Goal: Task Accomplishment & Management: Manage account settings

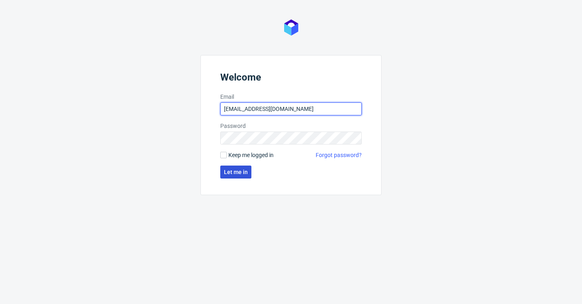
type input "[EMAIL_ADDRESS][DOMAIN_NAME]"
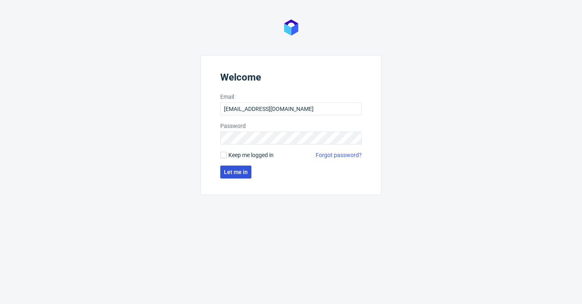
click at [237, 175] on button "Let me in" at bounding box center [235, 171] width 31 height 13
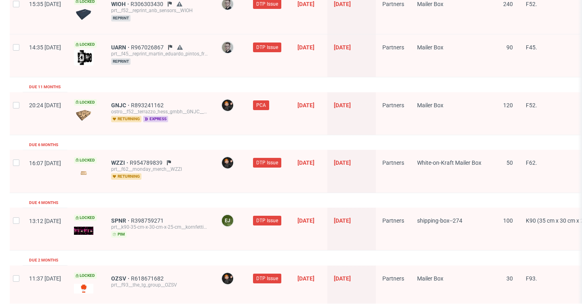
scroll to position [864, 0]
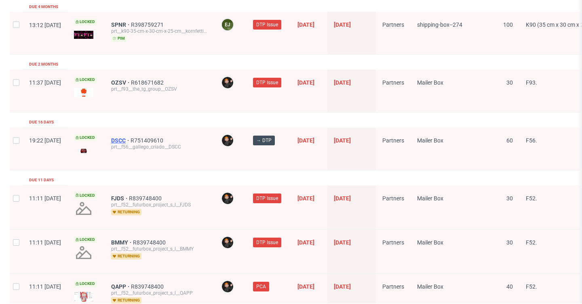
click at [131, 137] on span "DSCC" at bounding box center [120, 140] width 19 height 6
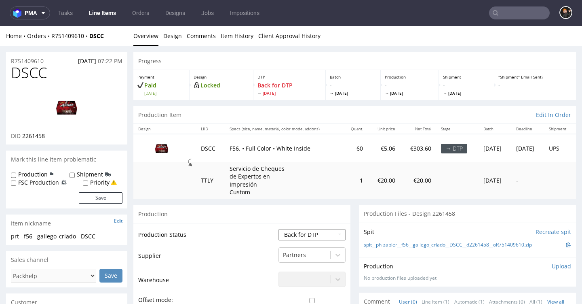
select select "dtp_in_process"
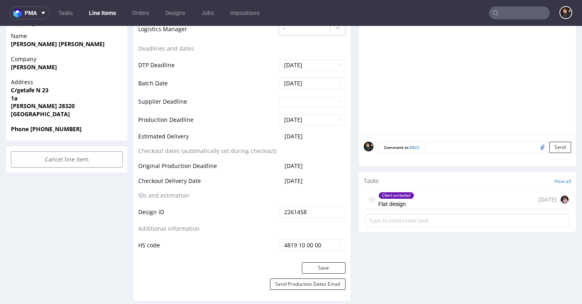
scroll to position [353, 0]
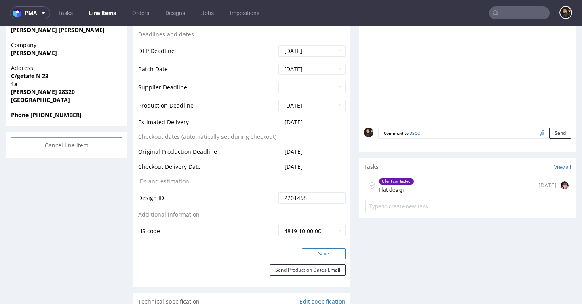
click at [332, 255] on button "Save" at bounding box center [324, 253] width 44 height 11
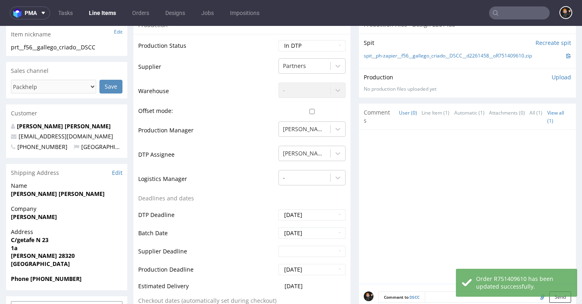
scroll to position [339, 0]
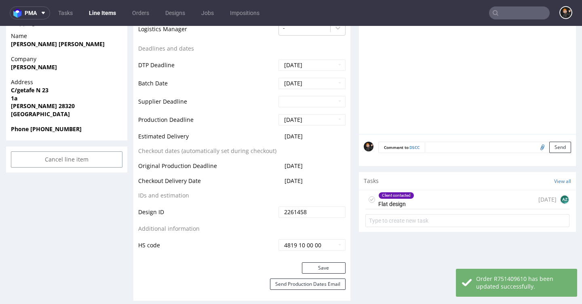
click at [413, 199] on div "Client contacted Flat design [DATE] AZ" at bounding box center [468, 199] width 204 height 19
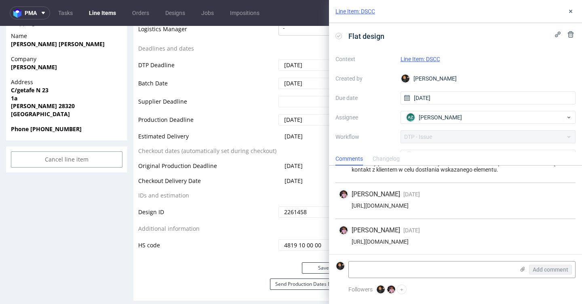
scroll to position [204, 0]
drag, startPoint x: 525, startPoint y: 240, endPoint x: 351, endPoint y: 241, distance: 173.9
click at [350, 241] on div "[URL][DOMAIN_NAME]" at bounding box center [456, 241] width 234 height 6
copy div "[URL][DOMAIN_NAME]"
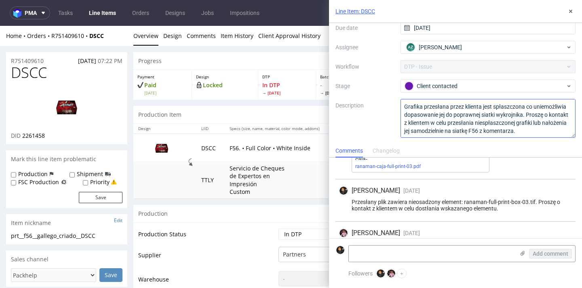
scroll to position [70, 0]
click at [423, 89] on div "Client contacted" at bounding box center [485, 86] width 161 height 9
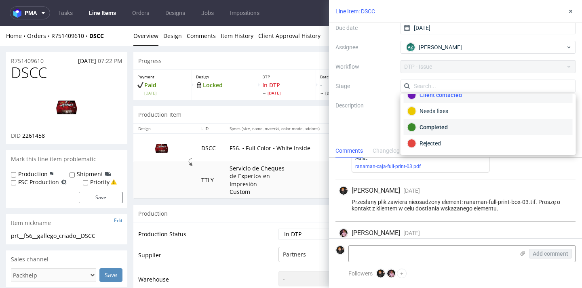
scroll to position [59, 0]
click at [429, 130] on div "Completed" at bounding box center [489, 127] width 162 height 9
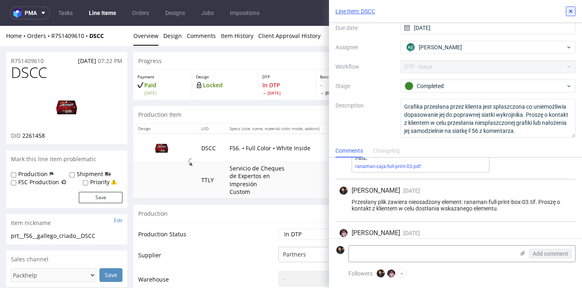
click at [574, 12] on icon at bounding box center [571, 11] width 6 height 6
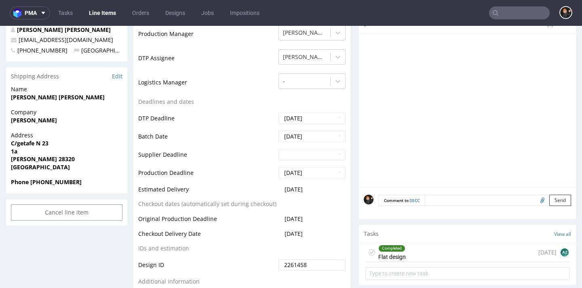
scroll to position [324, 0]
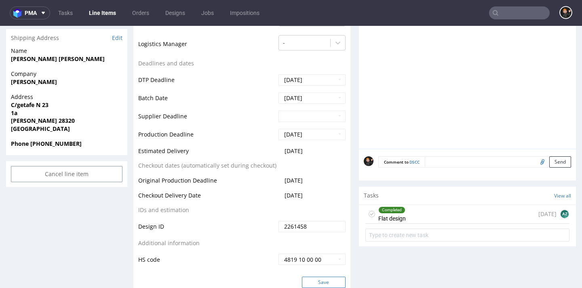
click at [315, 279] on button "Save" at bounding box center [324, 282] width 44 height 11
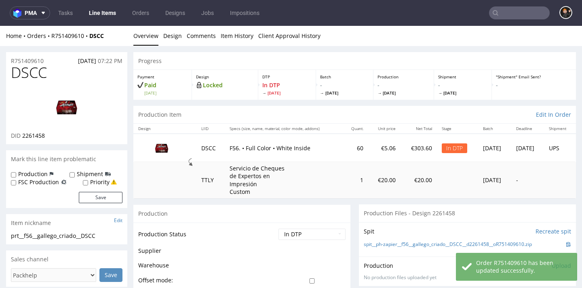
scroll to position [0, 0]
select select "dtp_ca_needed"
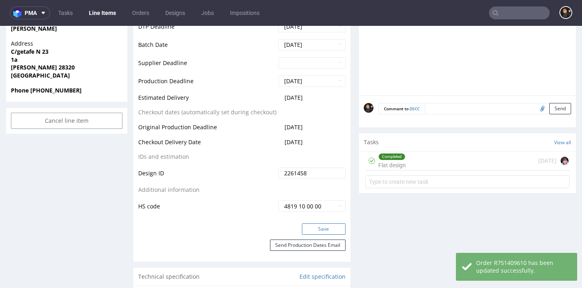
click at [313, 227] on button "Save" at bounding box center [324, 229] width 44 height 11
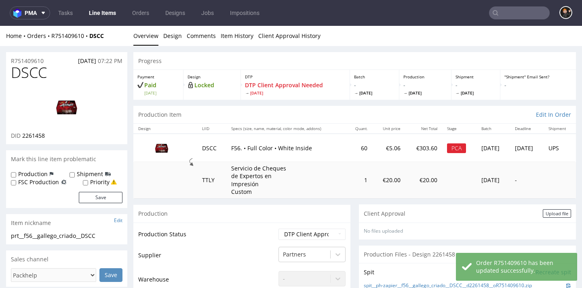
click at [543, 210] on div "Upload file" at bounding box center [557, 214] width 28 height 8
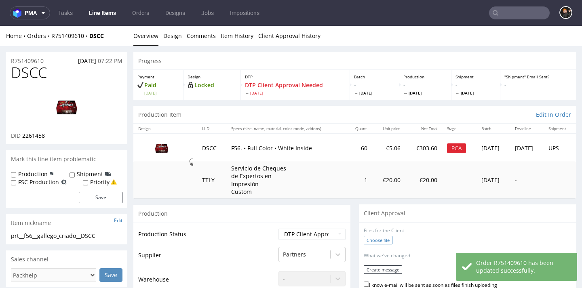
click at [384, 236] on label "Choose file" at bounding box center [378, 240] width 29 height 8
click at [0, 26] on input "Choose file" at bounding box center [0, 26] width 0 height 0
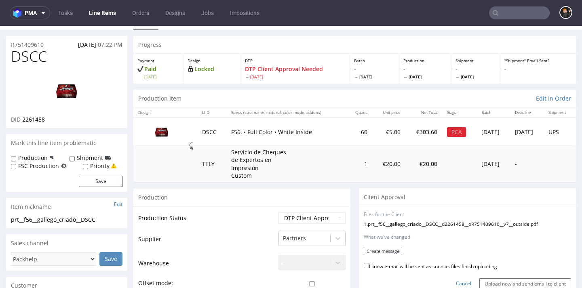
scroll to position [67, 0]
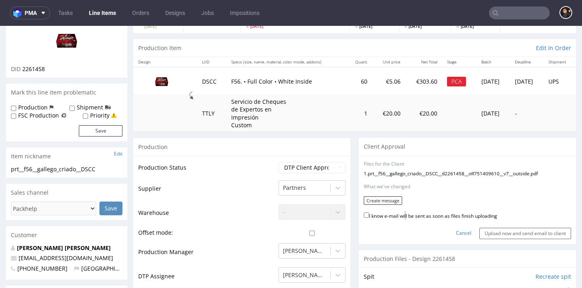
click at [406, 212] on label "I know e-mail will be sent as soon as files finish uploading" at bounding box center [430, 215] width 133 height 9
click at [369, 213] on input "I know e-mail will be sent as soon as files finish uploading" at bounding box center [366, 215] width 5 height 5
checkbox input "true"
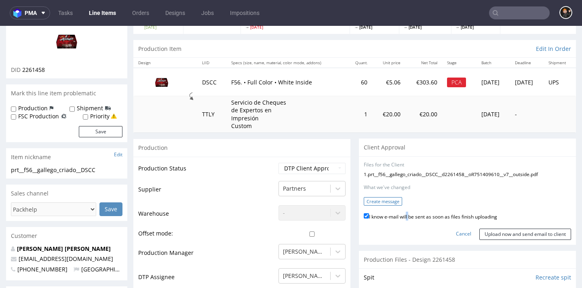
click at [385, 198] on button "Create message" at bounding box center [383, 201] width 38 height 8
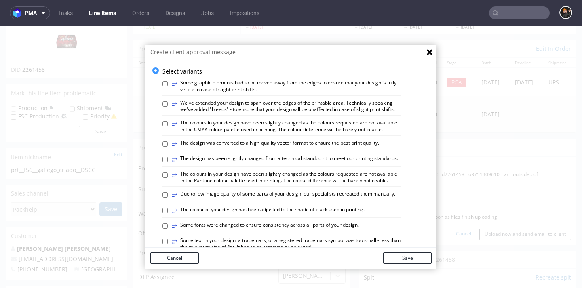
click at [269, 156] on label "⥂ The design has been slightly changed from a technical standpoint to meet our …" at bounding box center [285, 159] width 227 height 9
click at [168, 157] on input "⥂ The design has been slightly changed from a technical standpoint to meet our …" at bounding box center [165, 159] width 5 height 5
checkbox input "true"
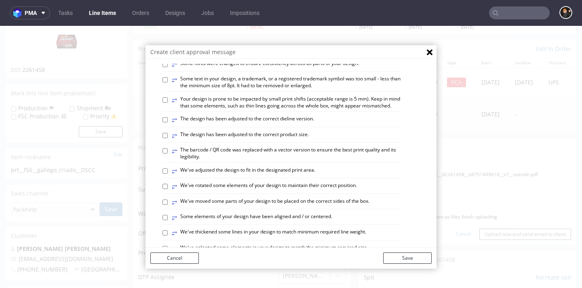
scroll to position [167, 0]
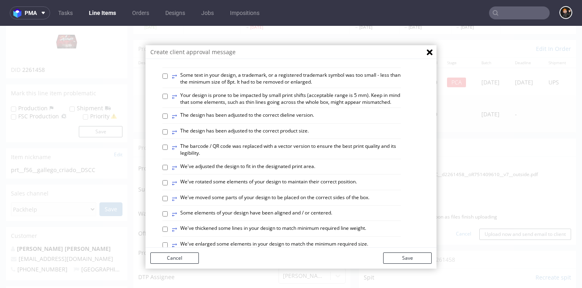
click at [292, 112] on label "⥂ The design has been adjusted to the correct dieline version." at bounding box center [243, 116] width 142 height 9
click at [168, 114] on input "⥂ The design has been adjusted to the correct dieline version." at bounding box center [165, 116] width 5 height 5
checkbox input "true"
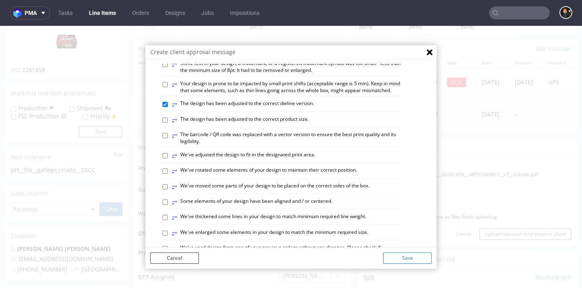
scroll to position [179, 0]
click at [406, 259] on button "Save" at bounding box center [407, 258] width 49 height 11
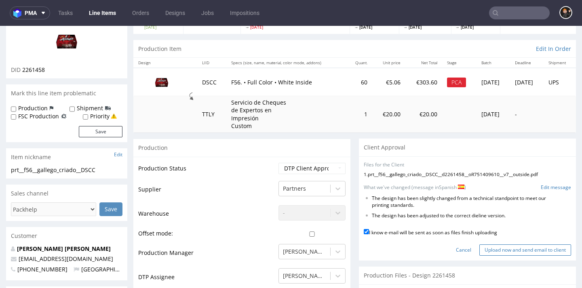
click at [498, 245] on input "Upload now and send email to client" at bounding box center [526, 250] width 92 height 11
click at [502, 251] on div "No files uploaded Files for the Client 1 . prt__f56__gallego_criado__DSCC__d226…" at bounding box center [467, 209] width 217 height 104
click at [502, 245] on input "Upload now and send email to client" at bounding box center [526, 250] width 92 height 11
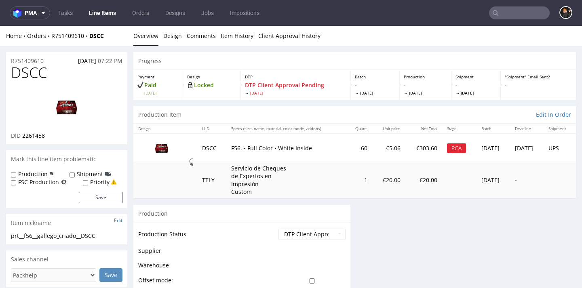
scroll to position [0, 0]
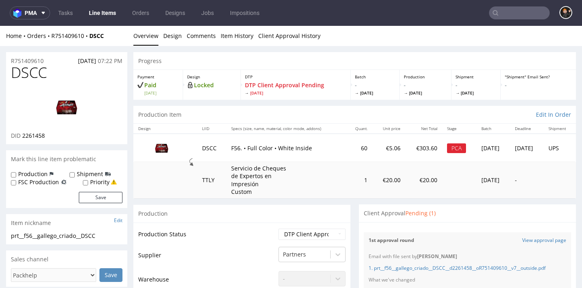
click at [100, 7] on link "Line Items" at bounding box center [102, 12] width 37 height 13
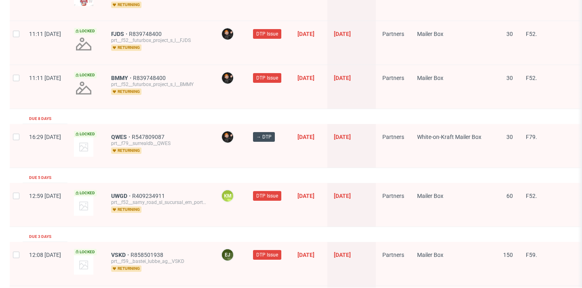
scroll to position [1086, 0]
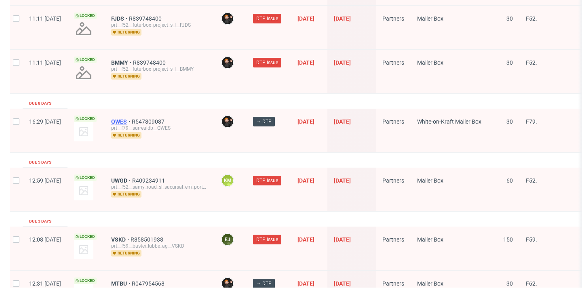
click at [132, 119] on span "QWES" at bounding box center [121, 122] width 21 height 6
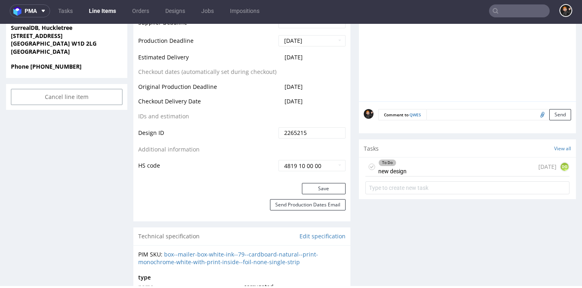
scroll to position [396, 0]
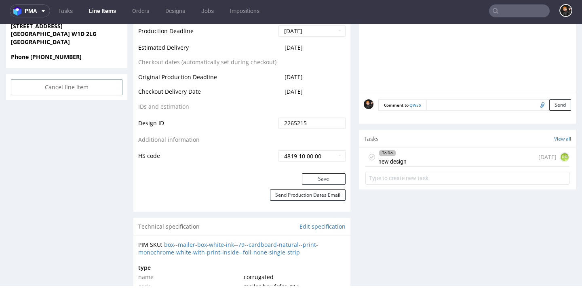
click at [404, 167] on div "To Do new design" at bounding box center [393, 157] width 28 height 19
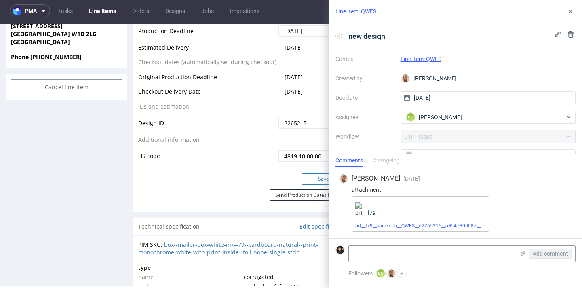
click at [311, 185] on button "Save" at bounding box center [324, 179] width 44 height 11
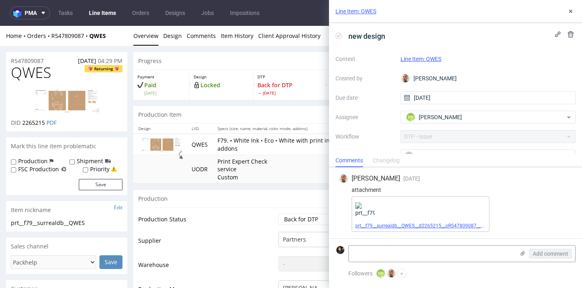
click at [413, 228] on link "prt__f79__surrealdb__QWES__d2265215__oR547809087__v2__outside.pdf" at bounding box center [435, 226] width 159 height 6
click at [570, 9] on icon at bounding box center [571, 11] width 6 height 6
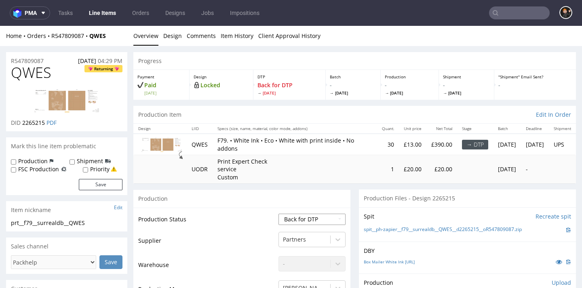
select select "dtp_production_ready"
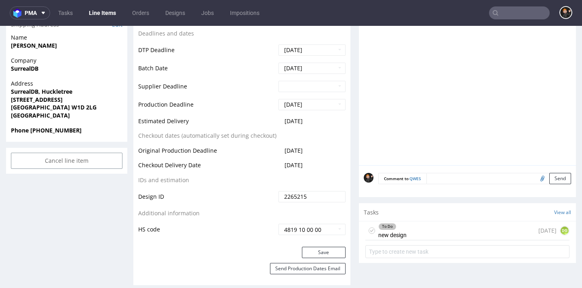
scroll to position [325, 0]
click at [371, 227] on icon at bounding box center [372, 230] width 6 height 6
click at [322, 246] on button "Save" at bounding box center [324, 251] width 44 height 11
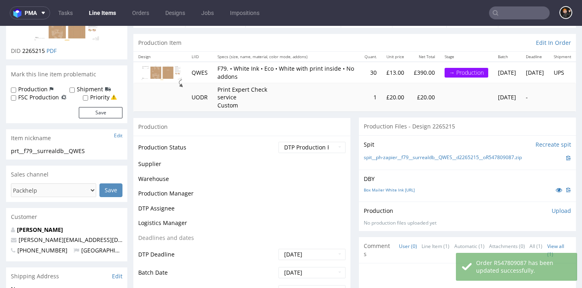
scroll to position [73, 0]
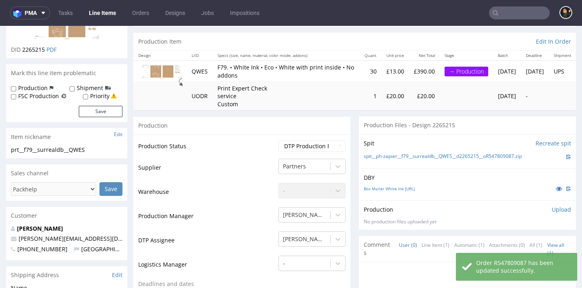
click at [556, 206] on p "Upload" at bounding box center [561, 210] width 19 height 8
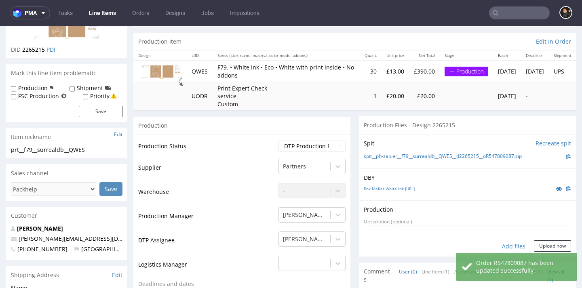
click at [510, 246] on div "Add files" at bounding box center [514, 247] width 40 height 12
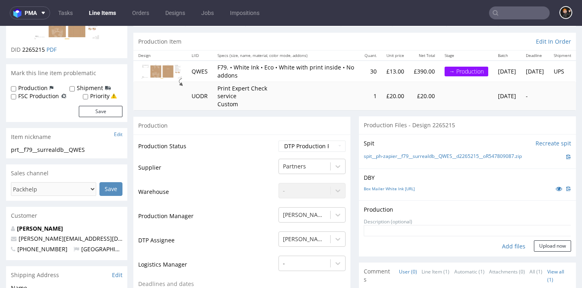
type input "C:\fakepath\prt__f79__surrealdb__QWES__d2265215__oR547809087__v2__outside.pdf"
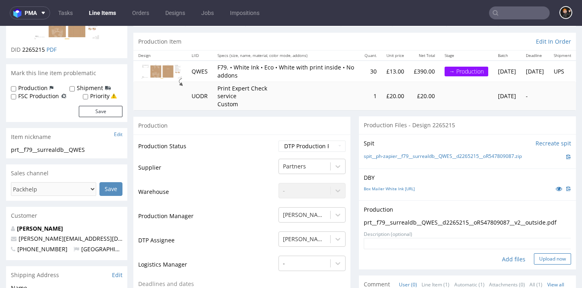
click at [534, 254] on button "Upload now" at bounding box center [552, 259] width 37 height 11
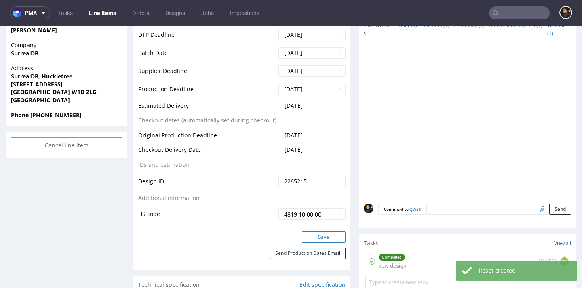
scroll to position [341, 0]
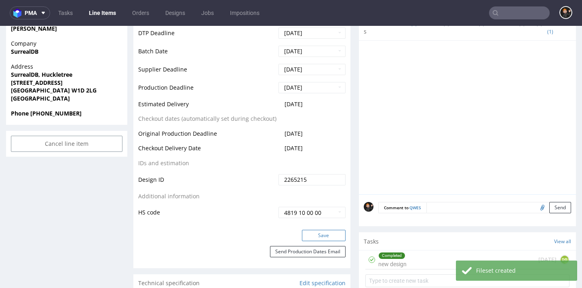
click at [325, 235] on button "Save" at bounding box center [324, 235] width 44 height 11
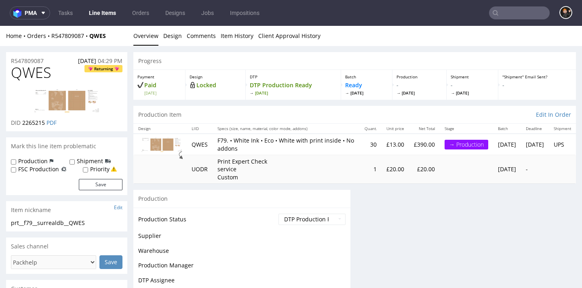
scroll to position [0, 0]
click at [106, 15] on link "Line Items" at bounding box center [102, 12] width 37 height 13
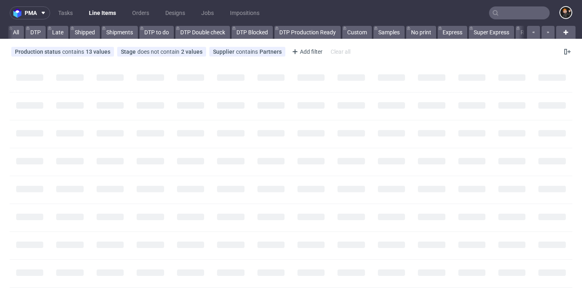
scroll to position [0, 974]
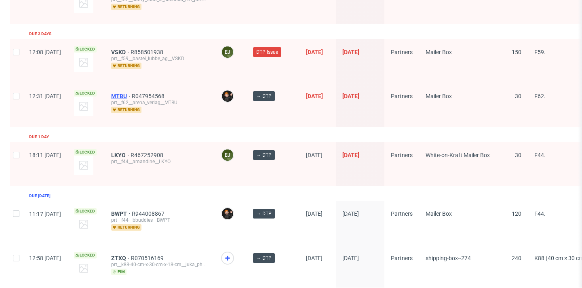
click at [132, 93] on span "MTBU" at bounding box center [121, 96] width 21 height 6
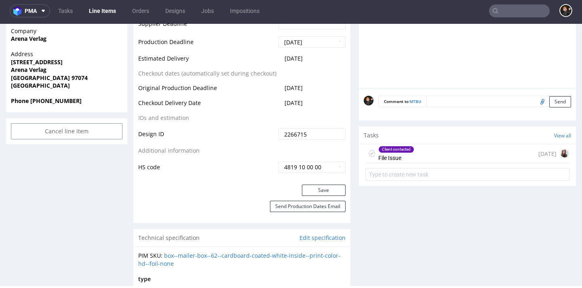
scroll to position [400, 0]
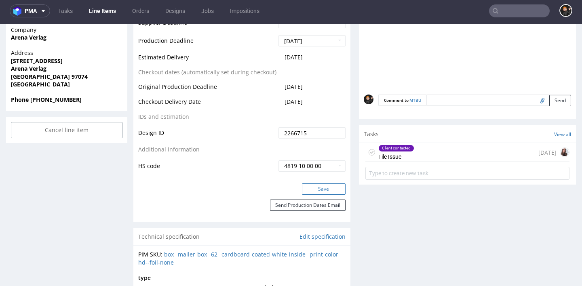
click at [315, 184] on button "Save" at bounding box center [324, 189] width 44 height 11
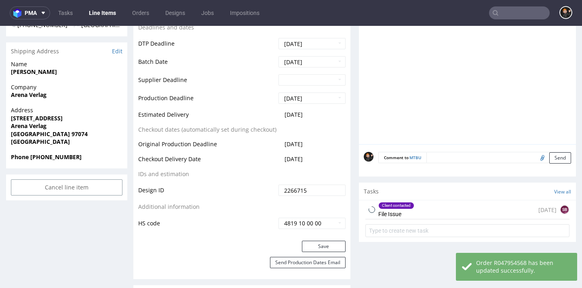
scroll to position [399, 0]
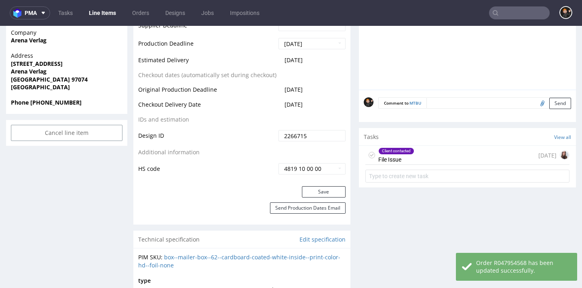
click at [434, 153] on div "Client contacted File Issue [DATE]" at bounding box center [468, 155] width 204 height 19
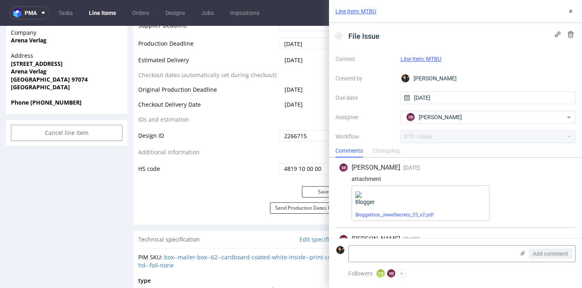
scroll to position [133, 0]
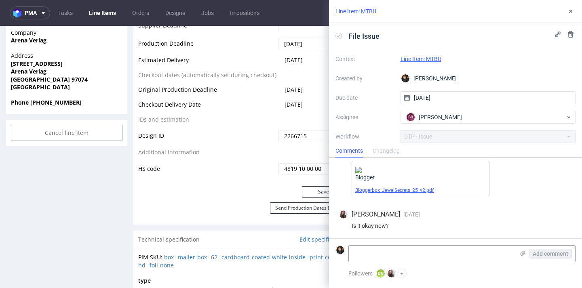
click at [412, 191] on link "Bloggerbox_JewelSecrets_25_v2.pdf" at bounding box center [395, 191] width 78 height 6
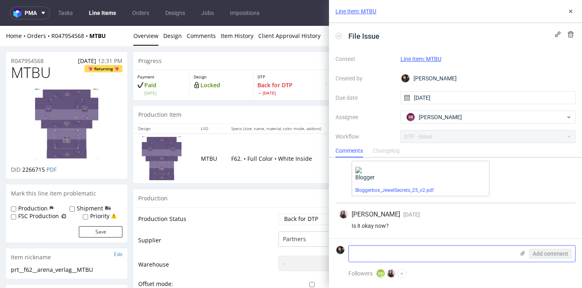
click at [364, 252] on textarea at bounding box center [432, 254] width 166 height 16
type textarea "n"
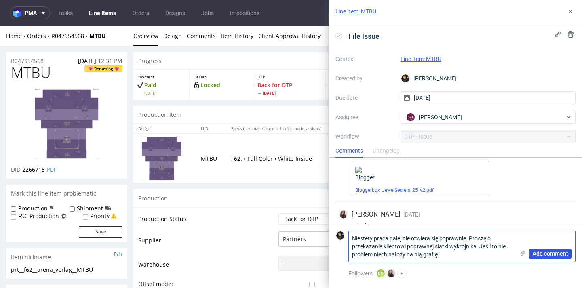
type textarea "Niestety praca dalej nie otwiera się poprawnie. Proszę o przekazanie klientowi …"
click at [550, 256] on span "Add comment" at bounding box center [551, 254] width 36 height 6
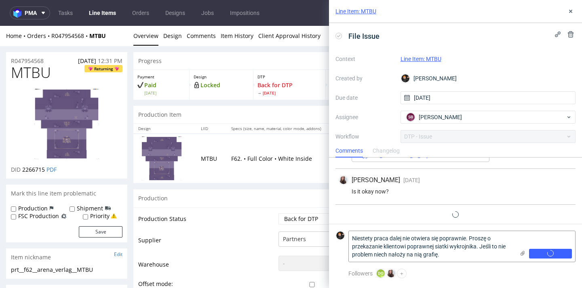
scroll to position [176, 0]
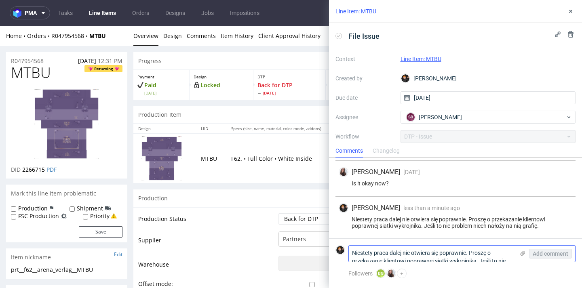
click at [522, 255] on icon at bounding box center [523, 253] width 6 height 6
click at [0, 0] on input "file" at bounding box center [0, 0] width 0 height 0
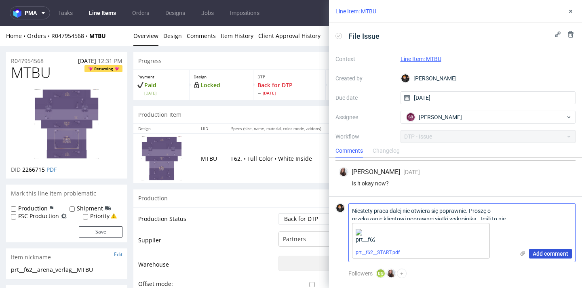
click at [563, 255] on span "Add comment" at bounding box center [551, 254] width 36 height 6
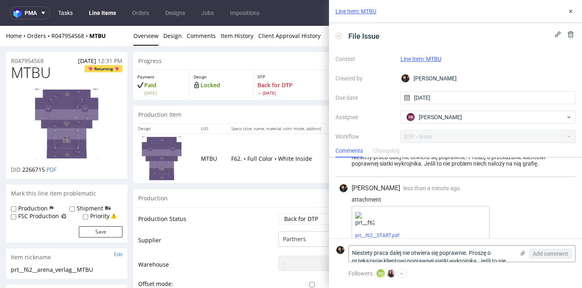
scroll to position [248, 0]
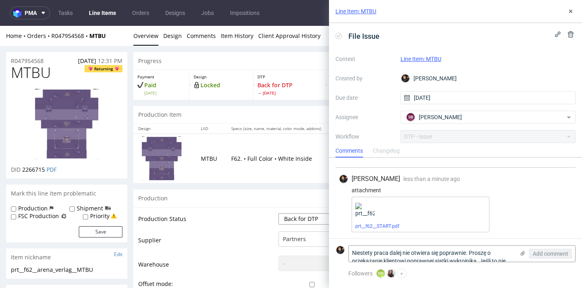
select select "dtp_issue"
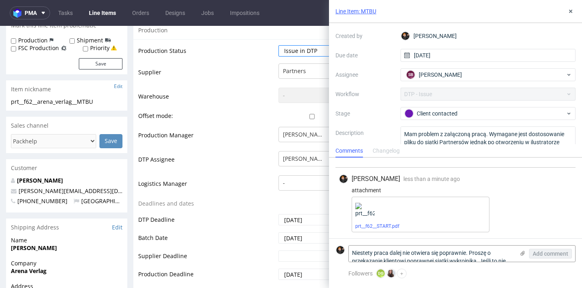
scroll to position [64, 0]
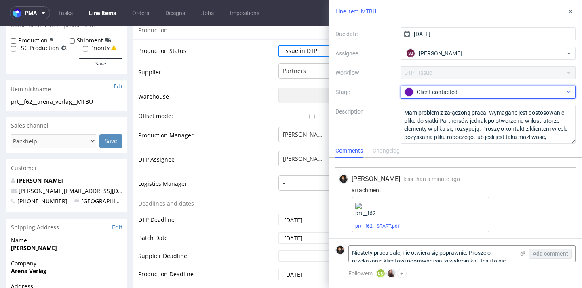
drag, startPoint x: 422, startPoint y: 70, endPoint x: 422, endPoint y: 96, distance: 26.3
click at [422, 96] on div "Client contacted" at bounding box center [485, 92] width 161 height 9
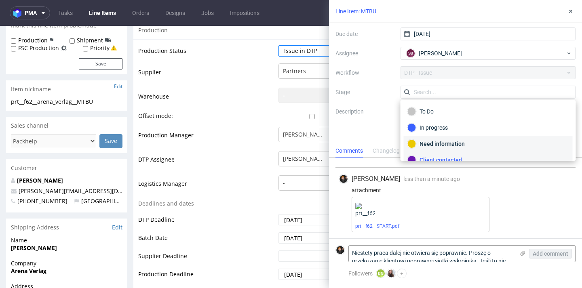
click at [433, 144] on div "Need information" at bounding box center [489, 144] width 162 height 9
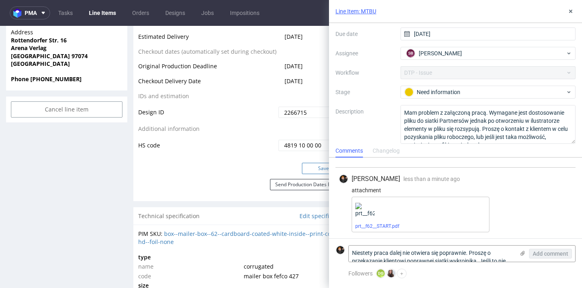
click at [312, 166] on button "Save" at bounding box center [324, 168] width 44 height 11
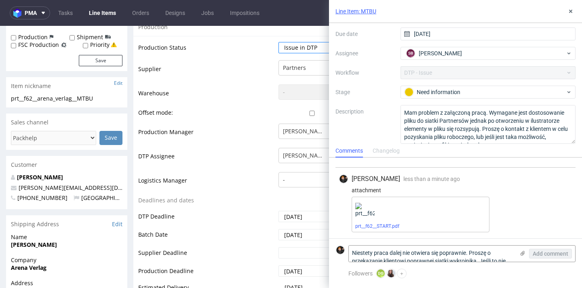
scroll to position [78, 0]
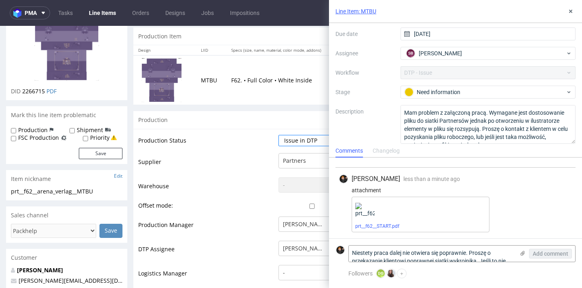
click at [105, 12] on link "Line Items" at bounding box center [102, 12] width 37 height 13
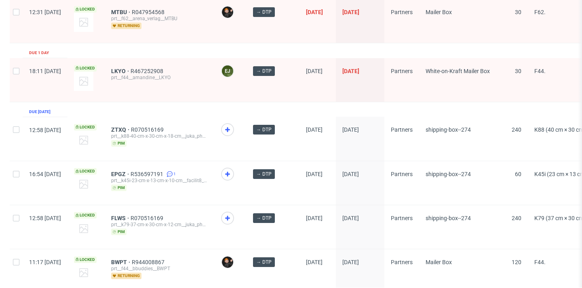
scroll to position [1356, 0]
click at [132, 260] on span "BWPT" at bounding box center [121, 263] width 21 height 6
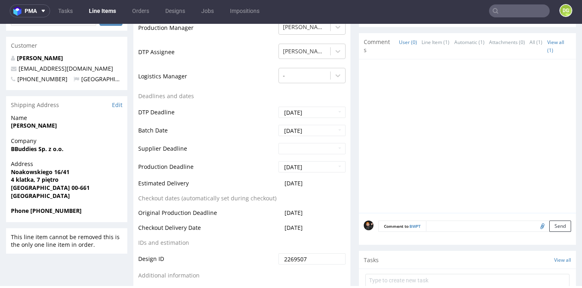
scroll to position [367, 0]
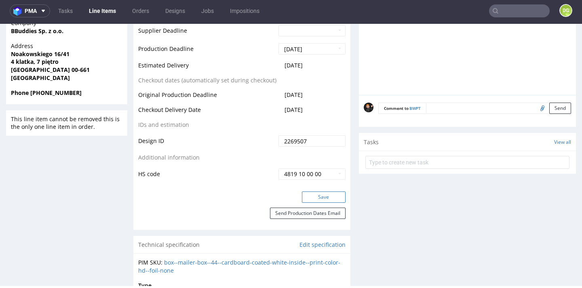
click at [309, 203] on button "Save" at bounding box center [324, 197] width 44 height 11
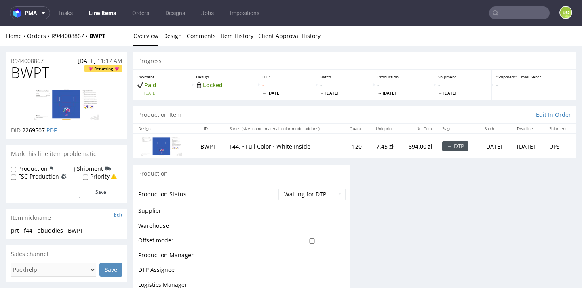
scroll to position [0, 0]
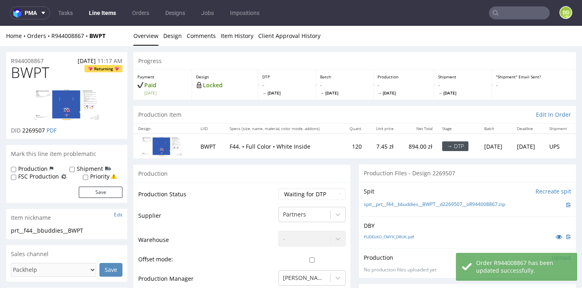
click at [37, 71] on span "BWPT" at bounding box center [30, 73] width 38 height 16
drag, startPoint x: 37, startPoint y: 71, endPoint x: 86, endPoint y: 57, distance: 50.7
click at [37, 71] on span "BWPT" at bounding box center [30, 73] width 38 height 16
copy span "BWPT"
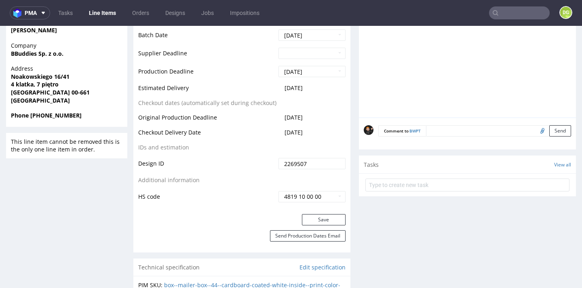
click at [315, 222] on div "Save" at bounding box center [241, 222] width 217 height 16
drag, startPoint x: 311, startPoint y: 220, endPoint x: 301, endPoint y: 218, distance: 10.3
click at [311, 220] on button "Save" at bounding box center [324, 219] width 44 height 11
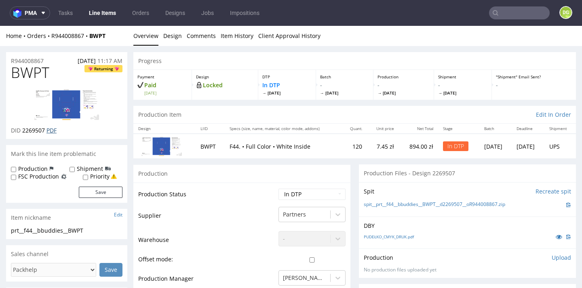
click at [53, 129] on link "PDF" at bounding box center [52, 131] width 10 height 8
select select "dtp_ca_needed"
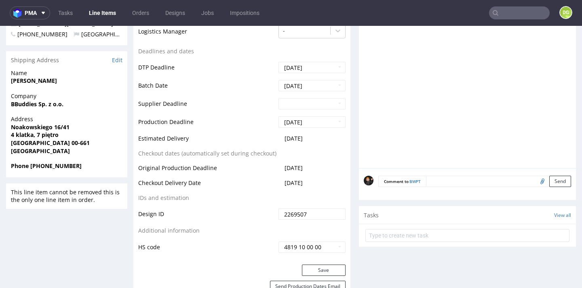
scroll to position [297, 0]
click at [326, 260] on div "Production Status Waiting for Artwork Waiting for Diecut Waiting for Mockup Wai…" at bounding box center [241, 75] width 217 height 378
click at [326, 264] on button "Save" at bounding box center [324, 269] width 44 height 11
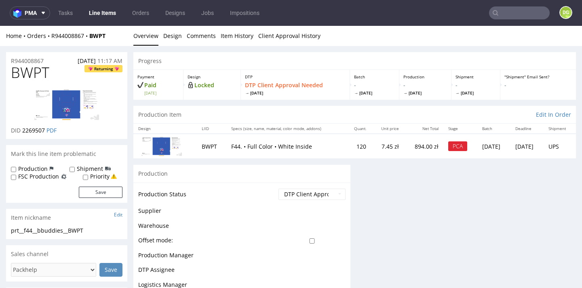
scroll to position [0, 0]
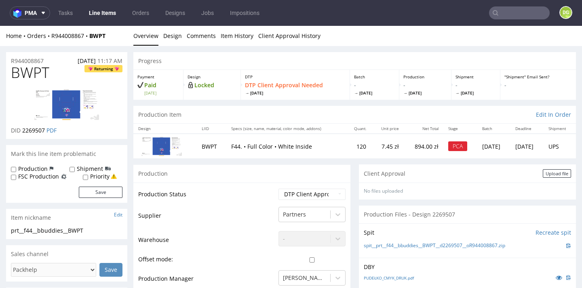
drag, startPoint x: 553, startPoint y: 175, endPoint x: 548, endPoint y: 175, distance: 4.9
click at [553, 175] on div "Upload file" at bounding box center [557, 173] width 28 height 8
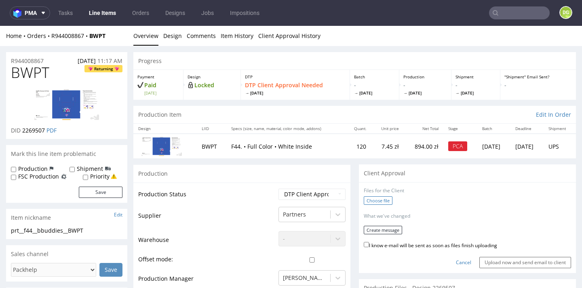
click at [371, 201] on label "Choose file" at bounding box center [378, 201] width 29 height 8
click at [0, 26] on input "Choose file" at bounding box center [0, 26] width 0 height 0
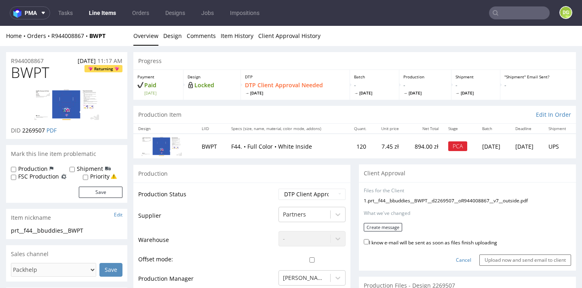
click at [432, 241] on label "I know e-mail will be sent as soon as files finish uploading" at bounding box center [430, 242] width 133 height 9
click at [369, 241] on input "I know e-mail will be sent as soon as files finish uploading" at bounding box center [366, 241] width 5 height 5
checkbox input "true"
click at [391, 229] on button "Create message" at bounding box center [383, 227] width 38 height 8
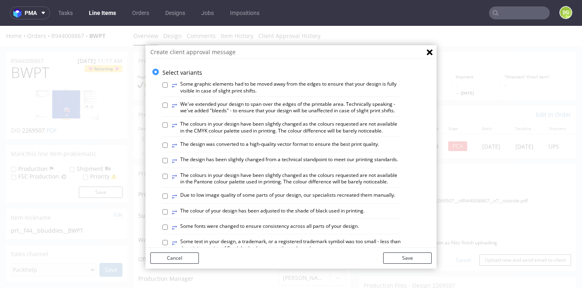
click at [333, 157] on label "⥂ The design has been slightly changed from a technical standpoint to meet our …" at bounding box center [285, 161] width 227 height 9
click at [168, 158] on input "⥂ The design has been slightly changed from a technical standpoint to meet our …" at bounding box center [165, 160] width 5 height 5
checkbox input "true"
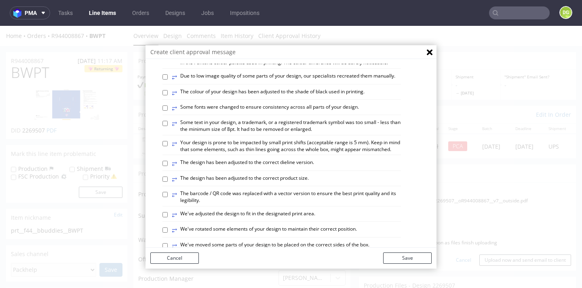
click at [290, 159] on label "⥂ The design has been adjusted to the correct dieline version." at bounding box center [243, 163] width 142 height 9
click at [168, 161] on input "⥂ The design has been adjusted to the correct dieline version." at bounding box center [165, 163] width 5 height 5
checkbox input "true"
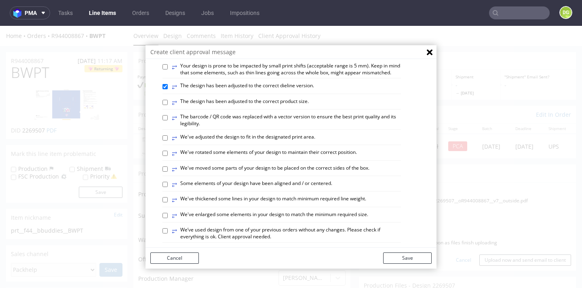
scroll to position [207, 0]
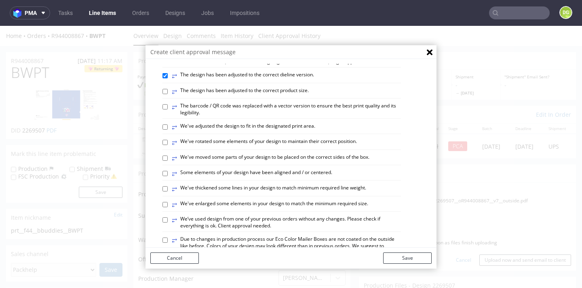
click at [305, 169] on label "⥂ Some elements of your design have been aligned and / or centered." at bounding box center [252, 173] width 161 height 9
click at [168, 171] on input "⥂ Some elements of your design have been aligned and / or centered." at bounding box center [165, 173] width 5 height 5
checkbox input "true"
drag, startPoint x: 402, startPoint y: 255, endPoint x: 432, endPoint y: 253, distance: 29.2
click at [403, 255] on button "Save" at bounding box center [407, 258] width 49 height 11
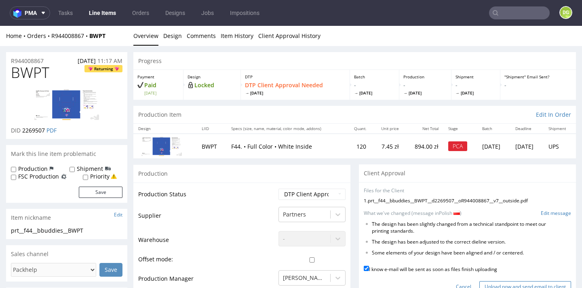
click at [500, 282] on input "Upload now and send email to client" at bounding box center [526, 287] width 92 height 11
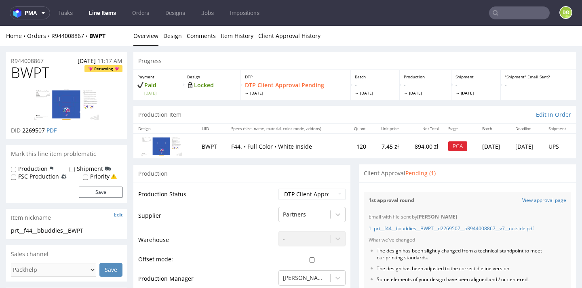
scroll to position [0, 0]
click at [100, 13] on link "Line Items" at bounding box center [102, 12] width 37 height 13
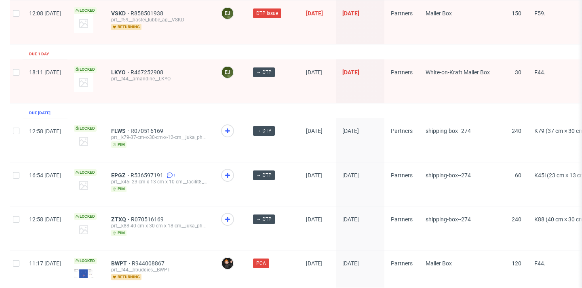
scroll to position [1355, 0]
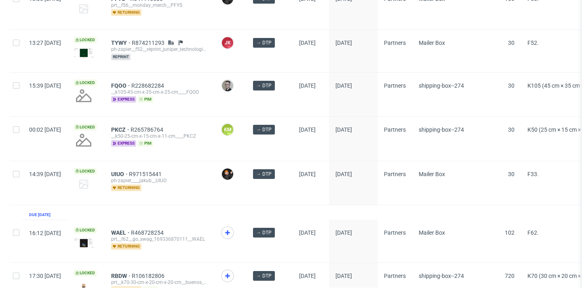
scroll to position [84, 0]
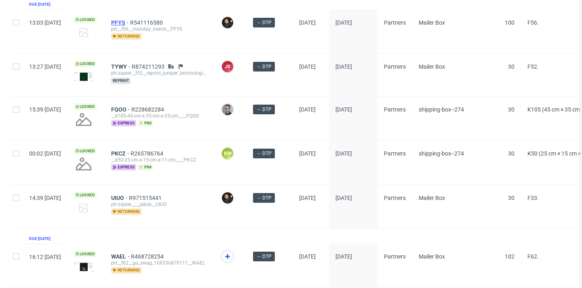
click at [130, 22] on span "PFYS" at bounding box center [120, 22] width 19 height 6
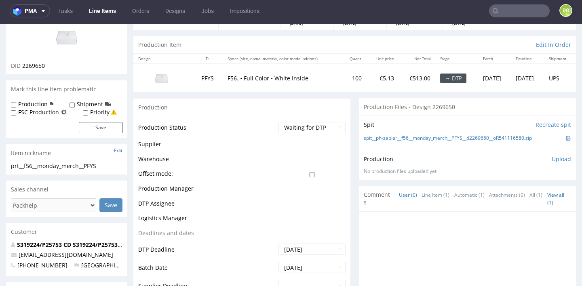
scroll to position [341, 0]
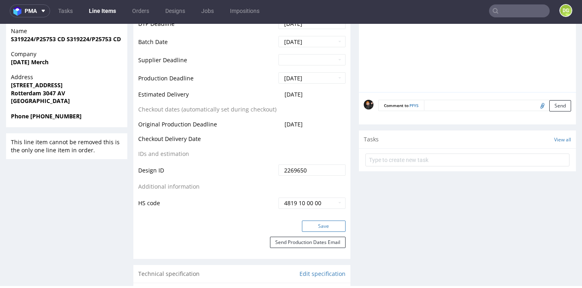
click at [316, 232] on button "Save" at bounding box center [324, 226] width 44 height 11
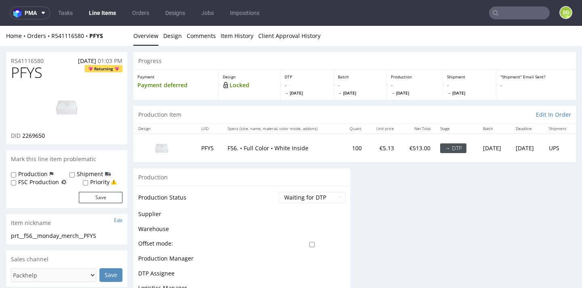
scroll to position [0, 0]
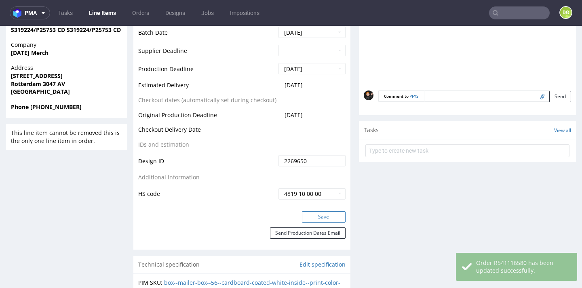
drag, startPoint x: 317, startPoint y: 211, endPoint x: 310, endPoint y: 211, distance: 6.9
click at [317, 212] on button "Save" at bounding box center [324, 217] width 44 height 11
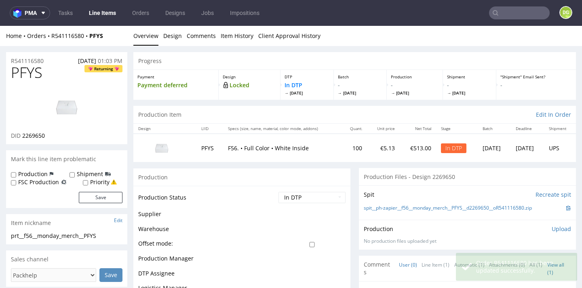
click at [36, 68] on span "PFYS" at bounding box center [27, 73] width 32 height 16
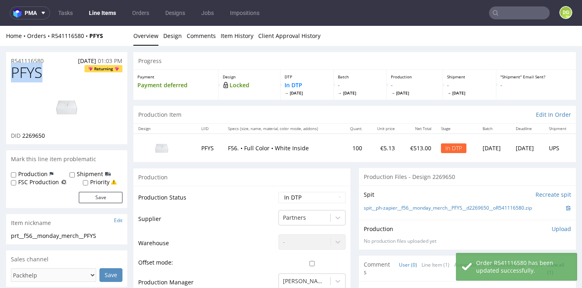
copy span "PFYS"
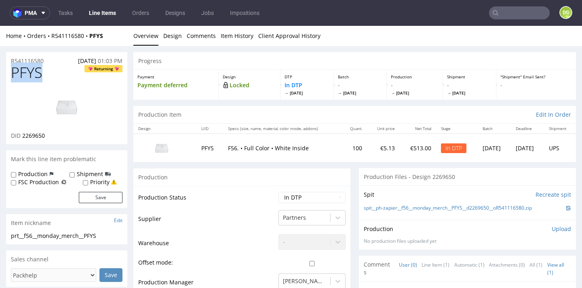
drag, startPoint x: 163, startPoint y: 38, endPoint x: 195, endPoint y: 55, distance: 36.4
click at [163, 38] on link "Design" at bounding box center [172, 36] width 19 height 20
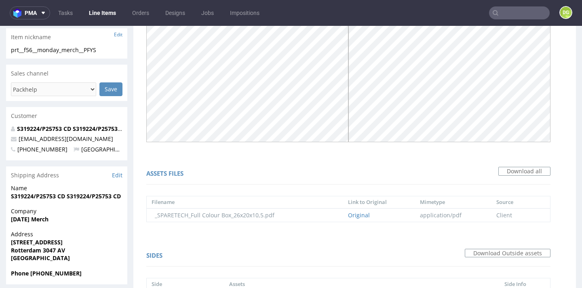
scroll to position [189, 0]
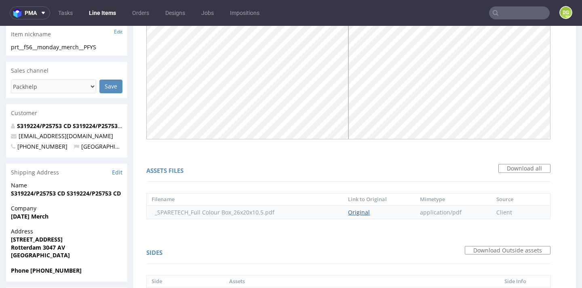
click at [367, 212] on link "Original" at bounding box center [359, 213] width 22 height 8
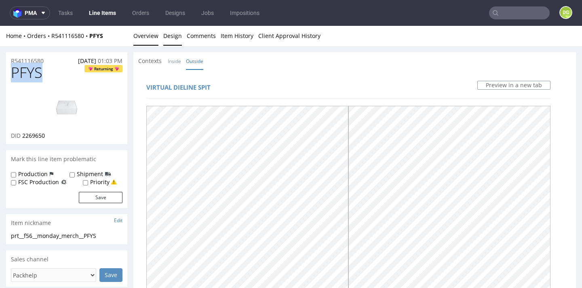
scroll to position [0, 0]
click at [144, 32] on link "Overview" at bounding box center [145, 36] width 25 height 20
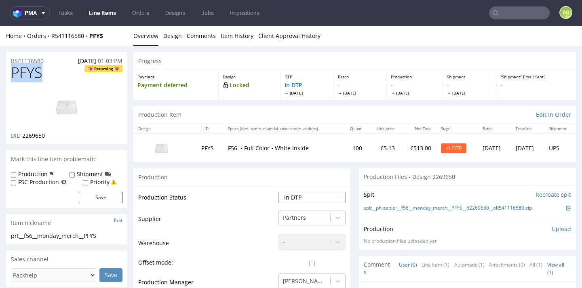
select select "dtp_ca_needed"
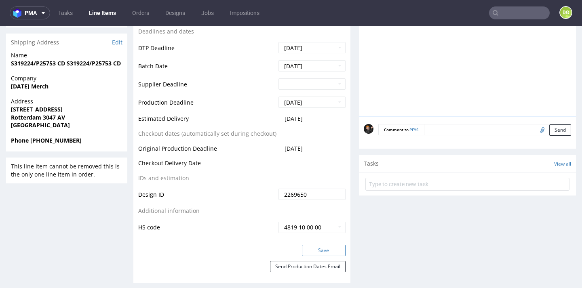
click at [319, 246] on button "Save" at bounding box center [324, 250] width 44 height 11
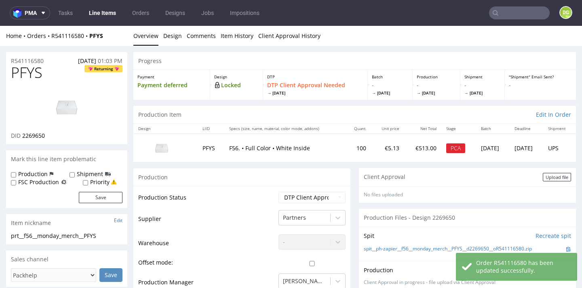
click at [548, 175] on section "Client Approval Upload file No files uploaded Files for the Client Choose file …" at bounding box center [467, 185] width 217 height 35
click at [550, 175] on div "Upload file" at bounding box center [557, 177] width 28 height 8
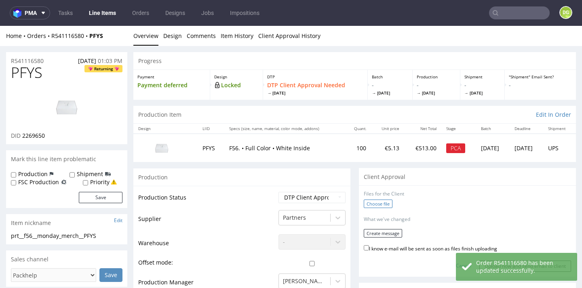
click at [378, 200] on label "Choose file" at bounding box center [378, 204] width 29 height 8
click at [0, 26] on input "Choose file" at bounding box center [0, 26] width 0 height 0
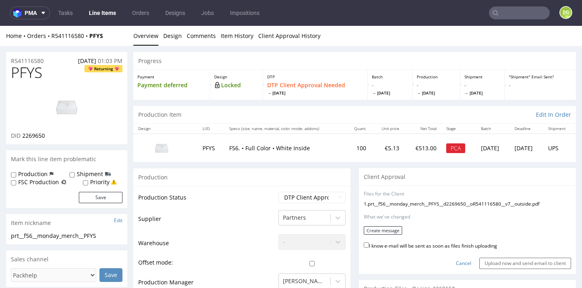
drag, startPoint x: 423, startPoint y: 245, endPoint x: 413, endPoint y: 240, distance: 11.2
click at [423, 245] on label "I know e-mail will be sent as soon as files finish uploading" at bounding box center [430, 245] width 133 height 9
click at [369, 245] on input "I know e-mail will be sent as soon as files finish uploading" at bounding box center [366, 245] width 5 height 5
checkbox input "true"
click at [395, 231] on button "Create message" at bounding box center [383, 231] width 38 height 8
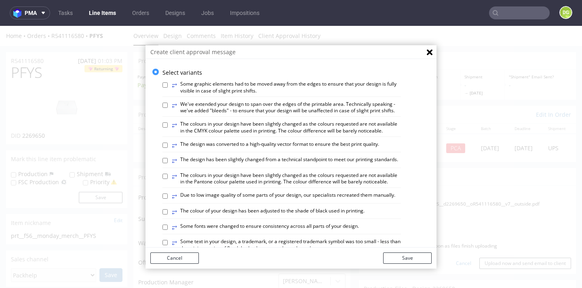
click at [299, 157] on label "⥂ The design has been slightly changed from a technical standpoint to meet our …" at bounding box center [285, 161] width 227 height 9
click at [168, 158] on input "⥂ The design has been slightly changed from a technical standpoint to meet our …" at bounding box center [165, 160] width 5 height 5
checkbox input "true"
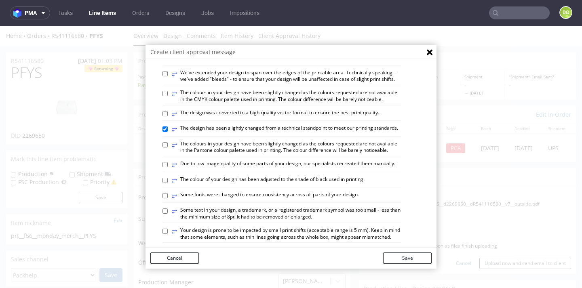
scroll to position [39, 0]
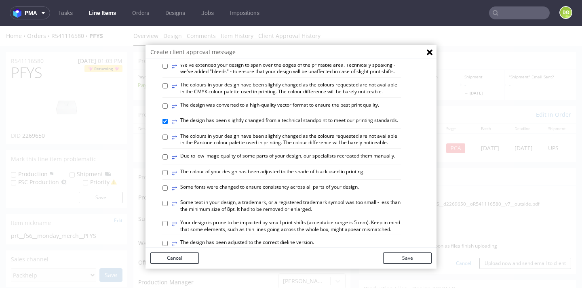
click at [294, 239] on label "⥂ The design has been adjusted to the correct dieline version." at bounding box center [243, 243] width 142 height 9
click at [168, 241] on input "⥂ The design has been adjusted to the correct dieline version." at bounding box center [165, 243] width 5 height 5
checkbox input "true"
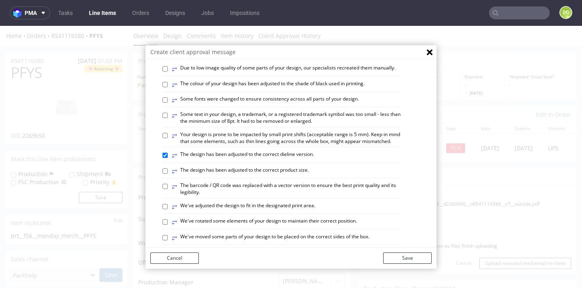
scroll to position [138, 0]
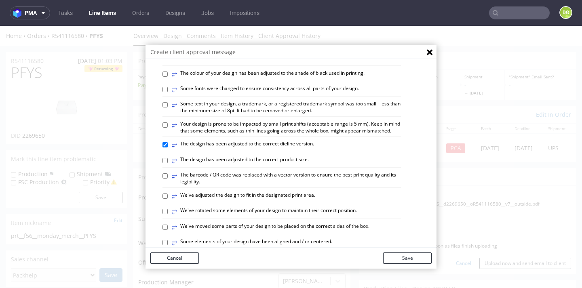
drag, startPoint x: 301, startPoint y: 233, endPoint x: 346, endPoint y: 247, distance: 46.7
click at [302, 239] on label "⥂ Some elements of your design have been aligned and / or centered." at bounding box center [252, 243] width 161 height 9
click at [168, 240] on input "⥂ Some elements of your design have been aligned and / or centered." at bounding box center [165, 242] width 5 height 5
checkbox input "true"
click at [420, 260] on button "Save" at bounding box center [407, 258] width 49 height 11
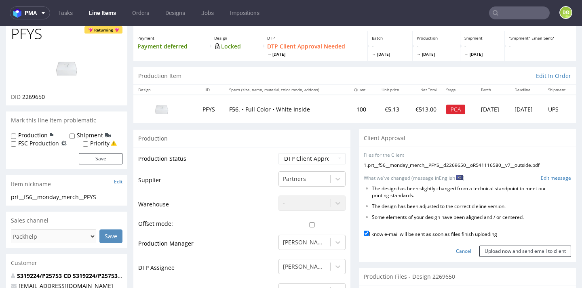
scroll to position [46, 0]
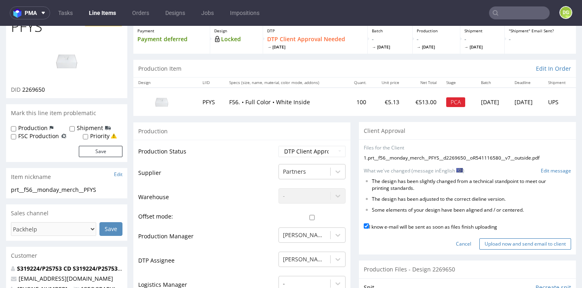
click at [506, 241] on input "Upload now and send email to client" at bounding box center [526, 244] width 92 height 11
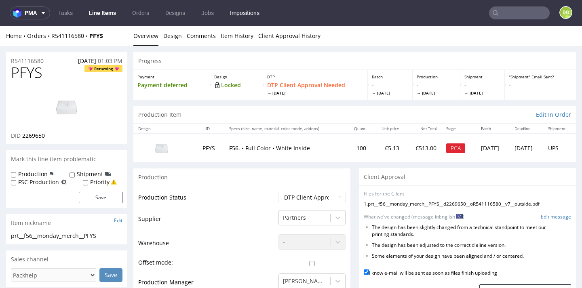
scroll to position [0, 0]
